Goal: Find specific page/section: Find specific page/section

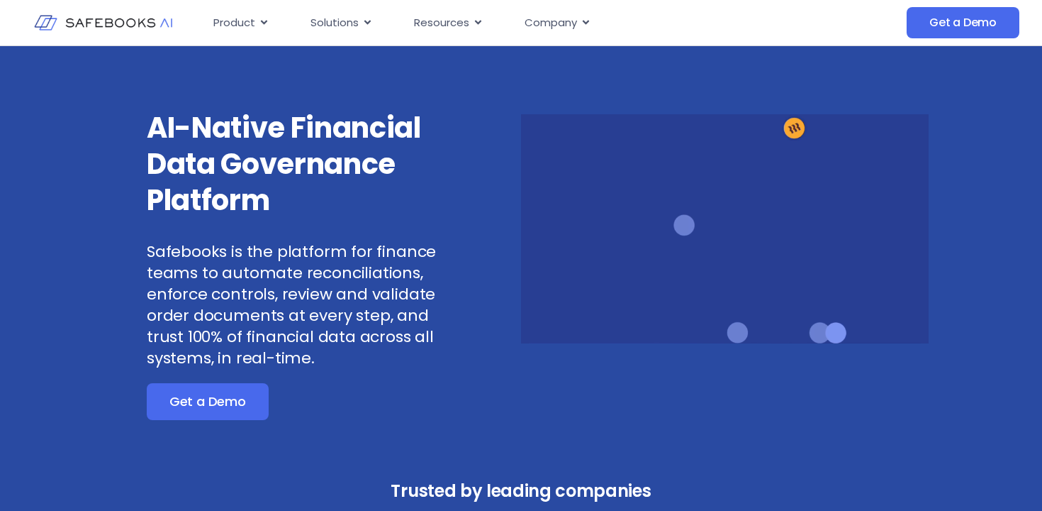
scroll to position [83, 0]
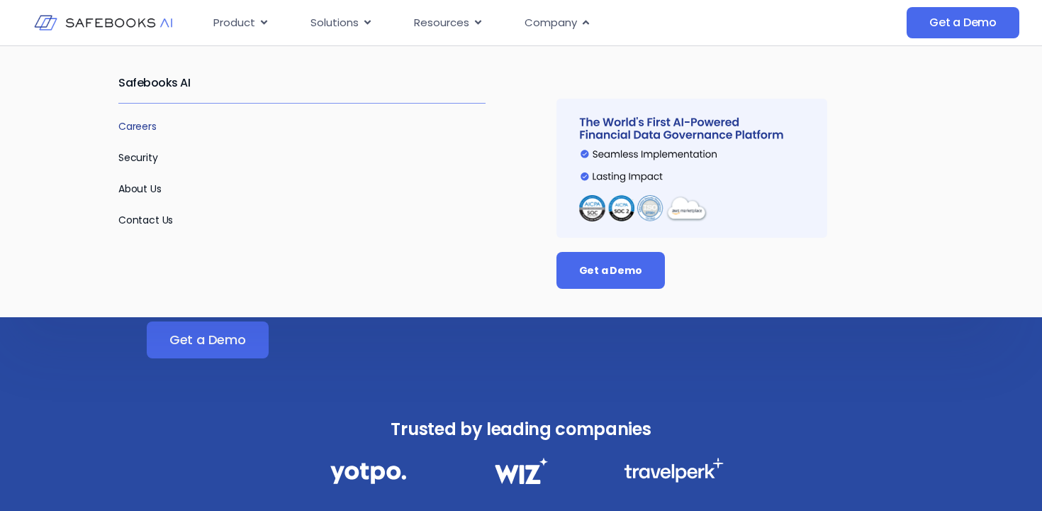
click at [137, 123] on link "Careers" at bounding box center [137, 126] width 38 height 14
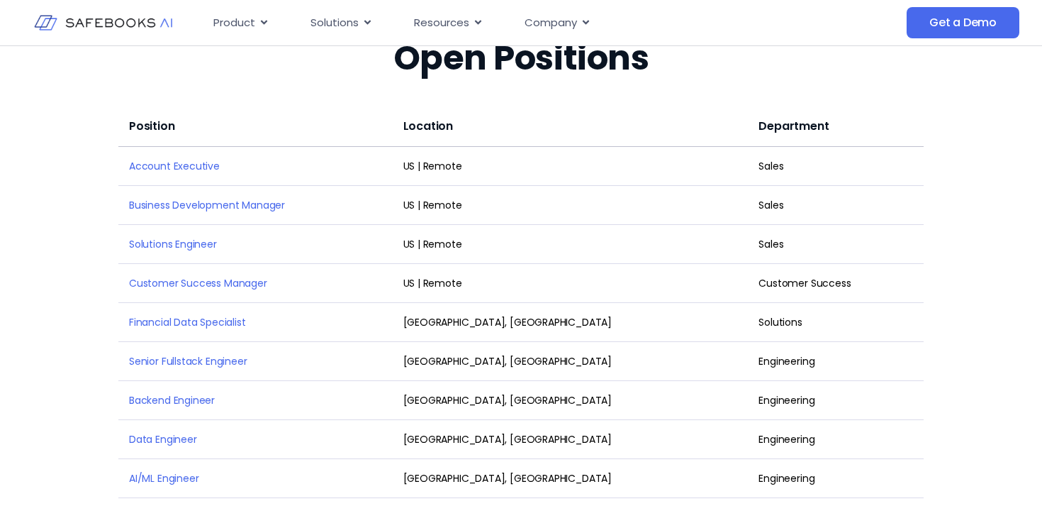
scroll to position [1896, 0]
click at [196, 231] on td "Solutions Engineer" at bounding box center [255, 243] width 274 height 39
click at [196, 236] on link "Solutions Engineer" at bounding box center [173, 243] width 88 height 14
